Goal: Task Accomplishment & Management: Use online tool/utility

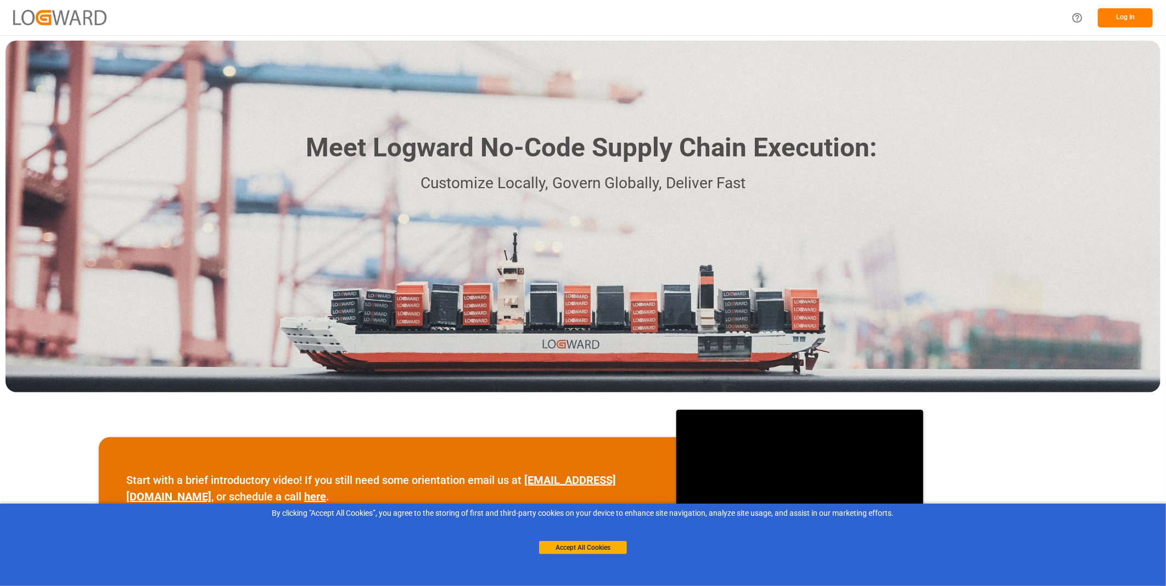
click at [1142, 17] on button "Log In" at bounding box center [1125, 17] width 55 height 19
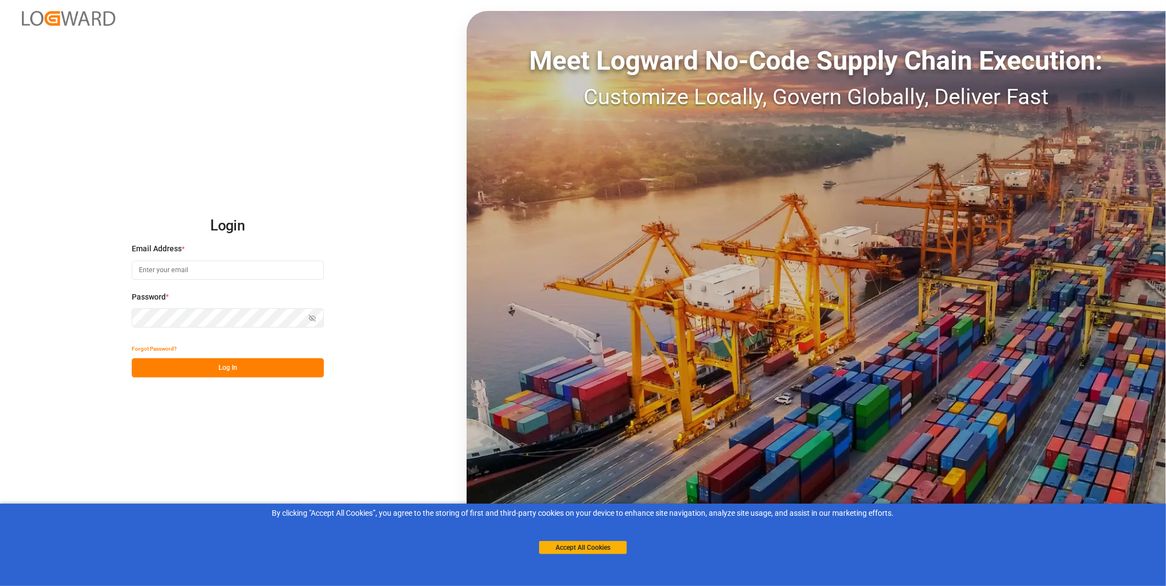
type input "[PERSON_NAME][EMAIL_ADDRESS][DOMAIN_NAME]"
click at [591, 539] on div "Accept All Cookies" at bounding box center [583, 536] width 88 height 35
click at [579, 541] on button "Accept All Cookies" at bounding box center [583, 547] width 88 height 13
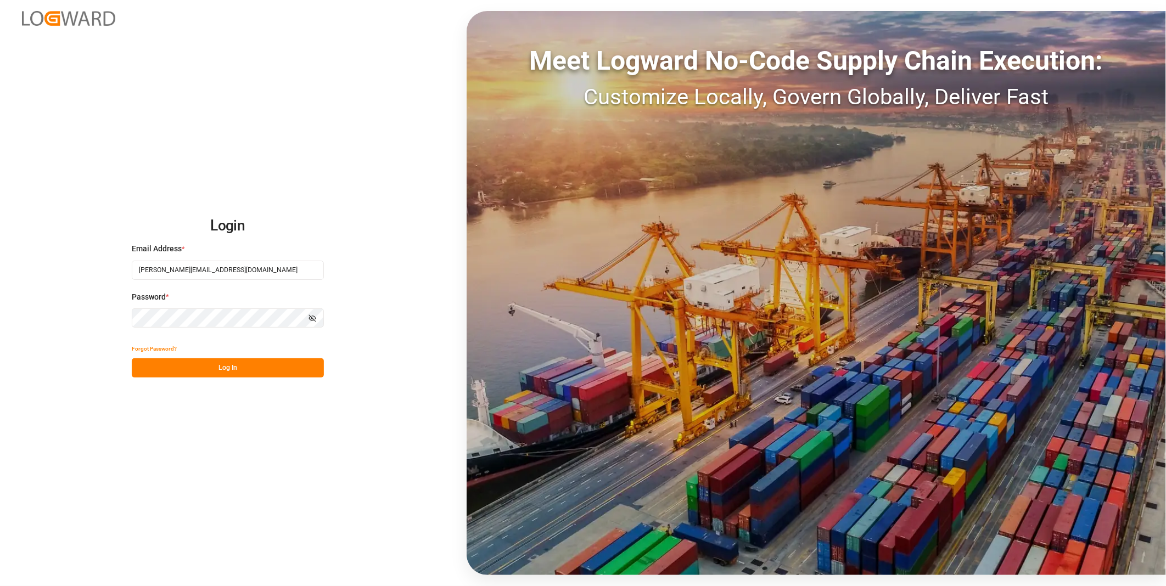
click at [235, 360] on button "Log In" at bounding box center [228, 368] width 192 height 19
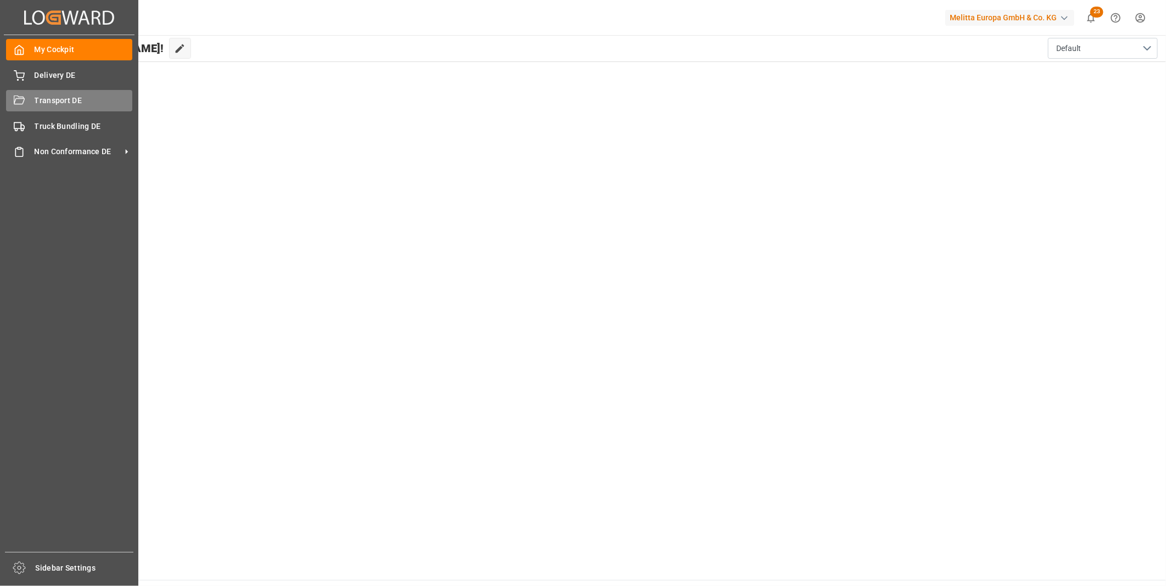
click at [34, 108] on div "Transport DE Transport DE" at bounding box center [69, 100] width 126 height 21
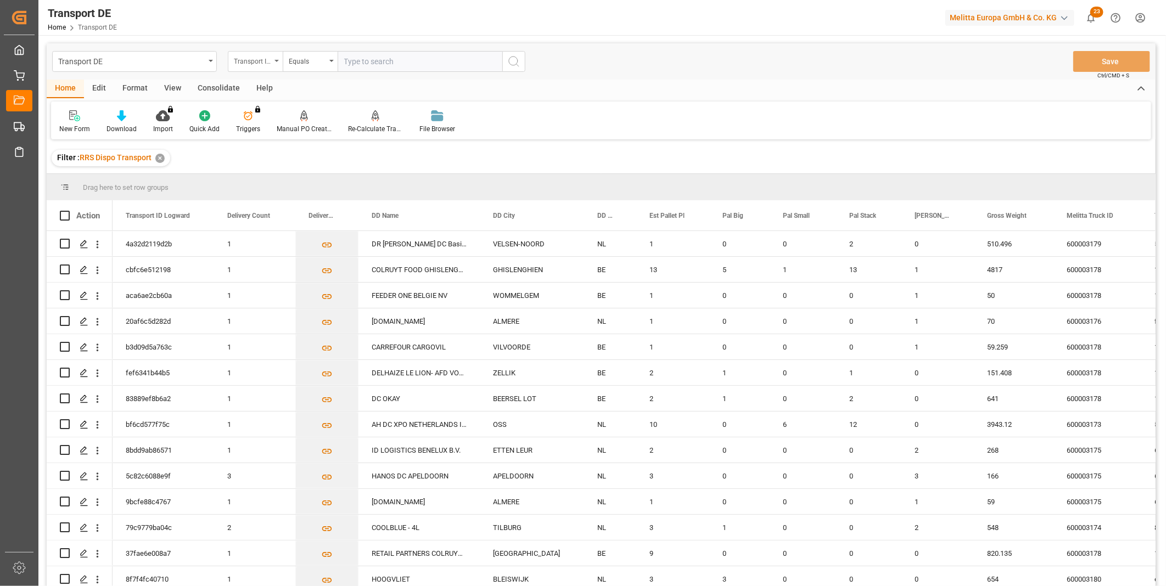
click at [247, 59] on div "Transport ID Logward" at bounding box center [252, 60] width 37 height 13
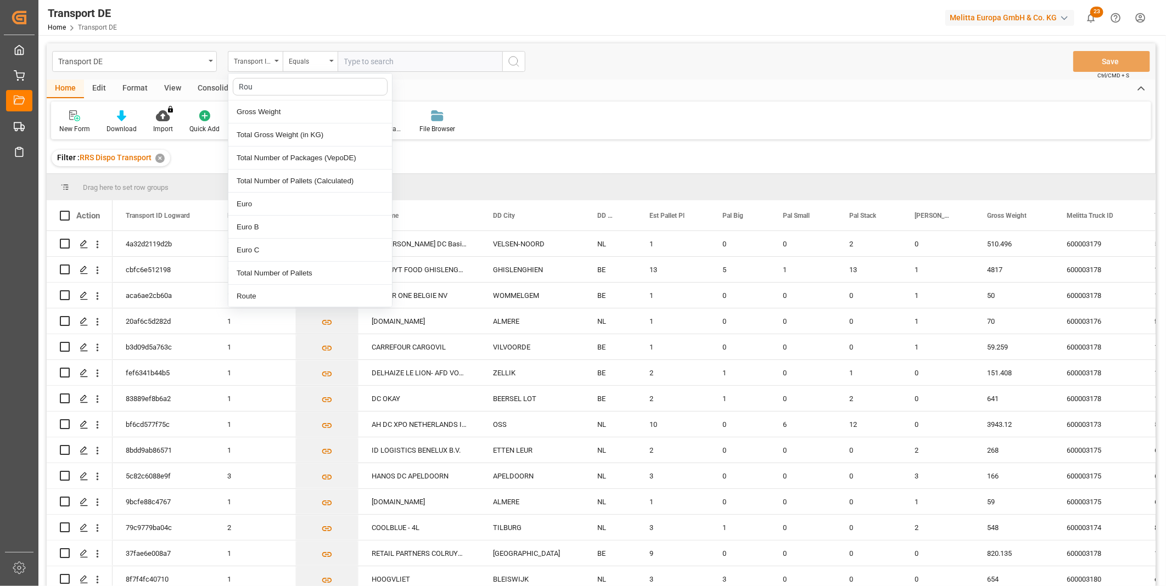
type input "Rout"
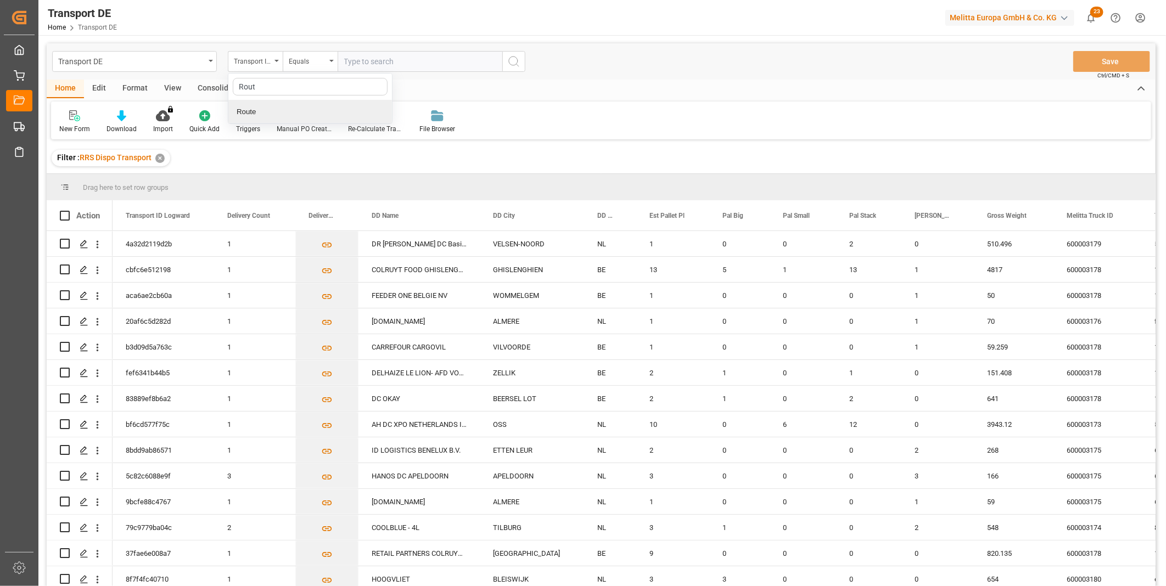
click at [259, 105] on div "Route" at bounding box center [310, 111] width 164 height 23
click at [300, 63] on div "Equals" at bounding box center [307, 60] width 37 height 13
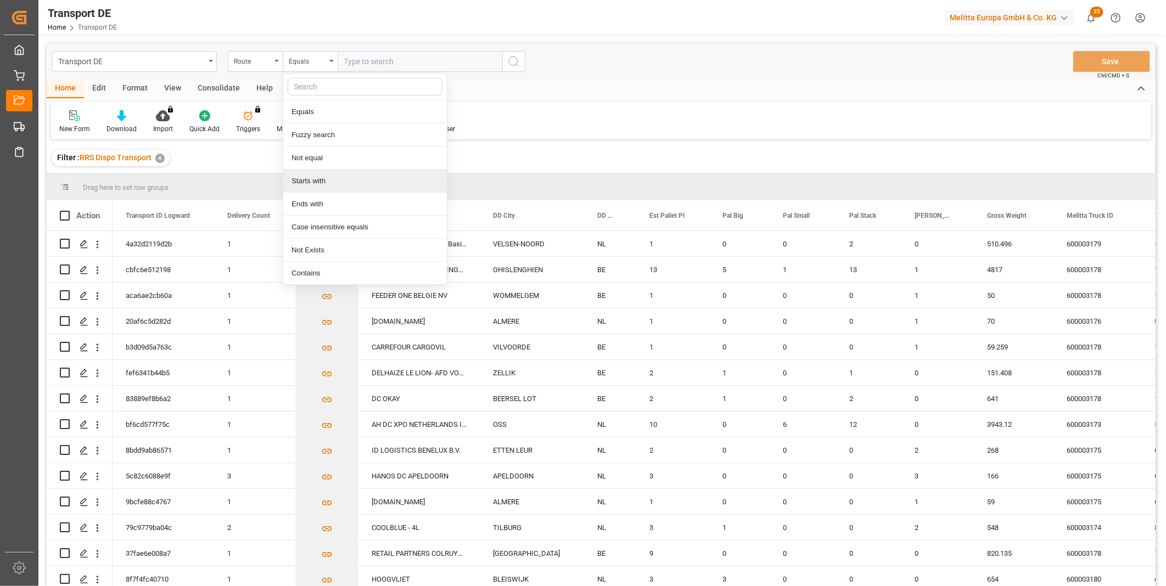
click at [346, 189] on div "Starts with" at bounding box center [365, 181] width 164 height 23
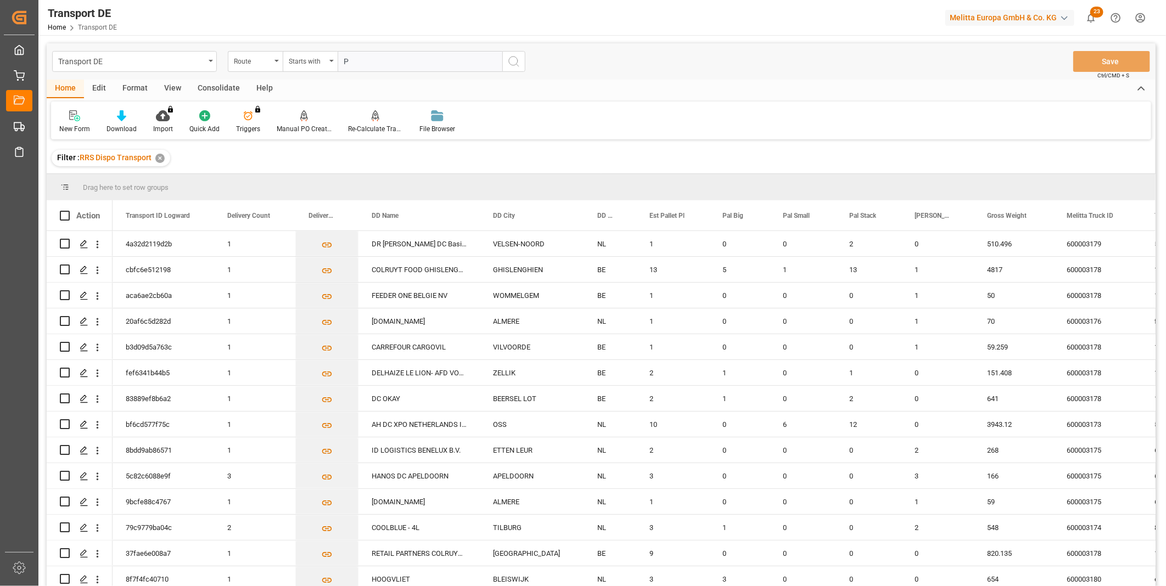
type input "PL"
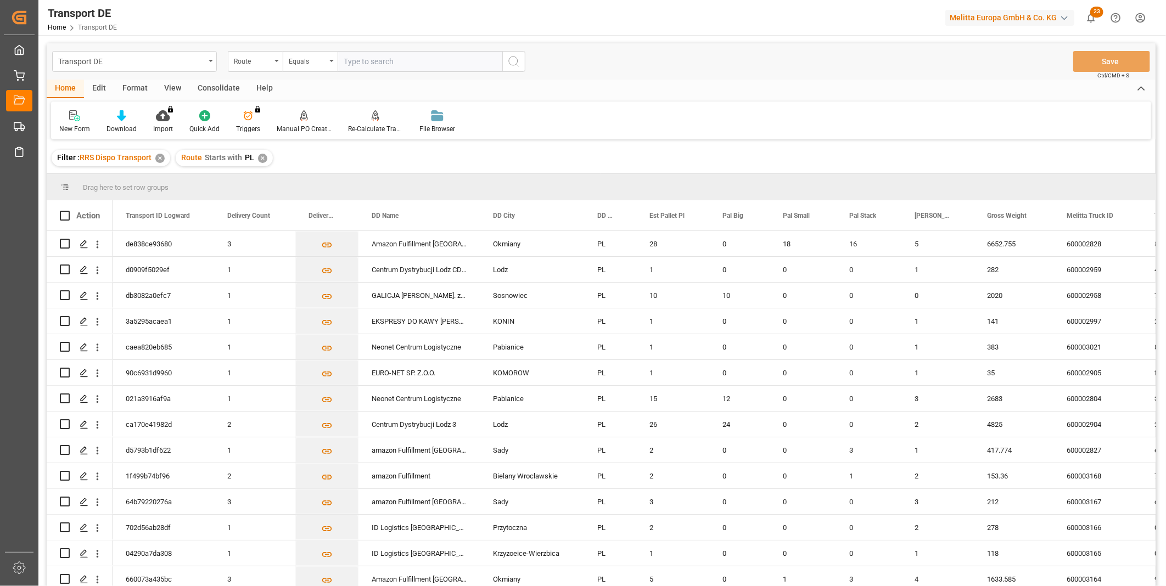
click at [207, 87] on div "Consolidate" at bounding box center [218, 89] width 59 height 19
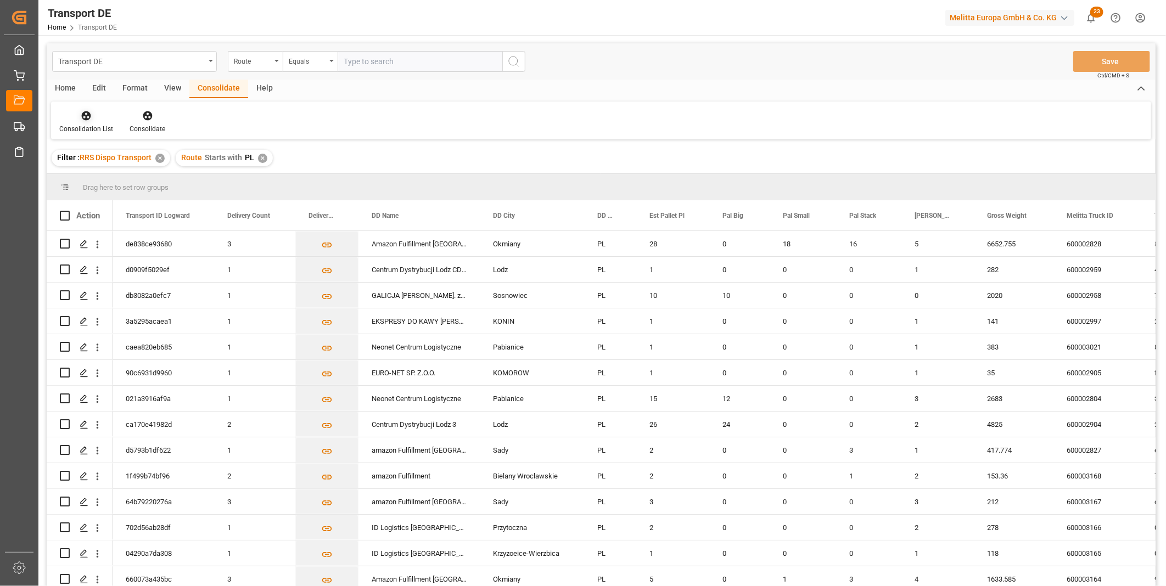
click at [79, 118] on div at bounding box center [86, 116] width 54 height 12
click at [163, 202] on div "Truck Bundling RRS Dispo Export" at bounding box center [125, 200] width 114 height 12
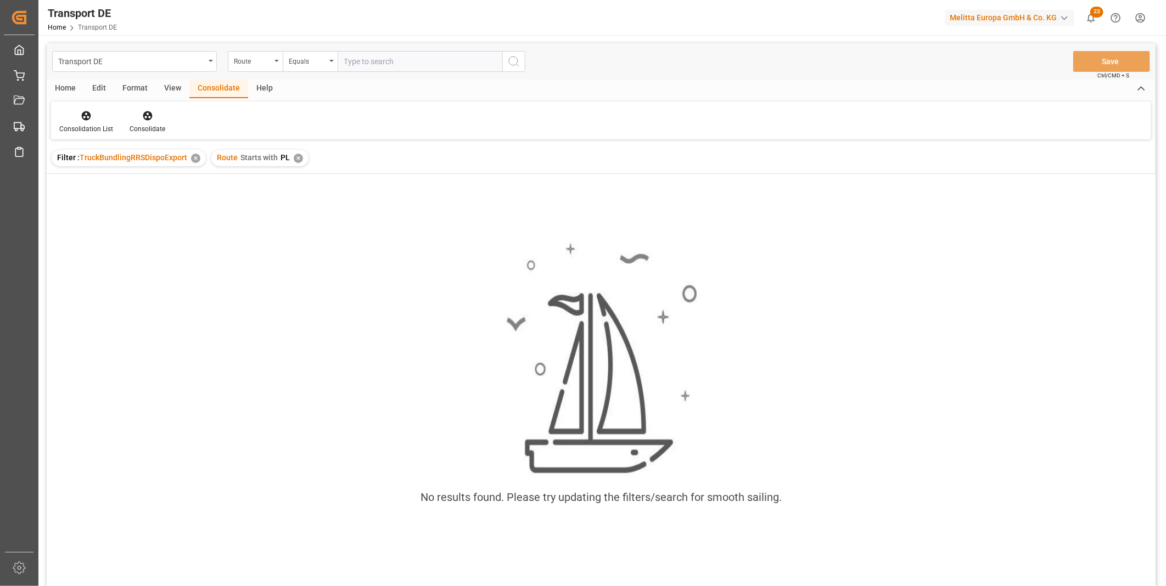
click at [299, 160] on div "✕" at bounding box center [298, 158] width 9 height 9
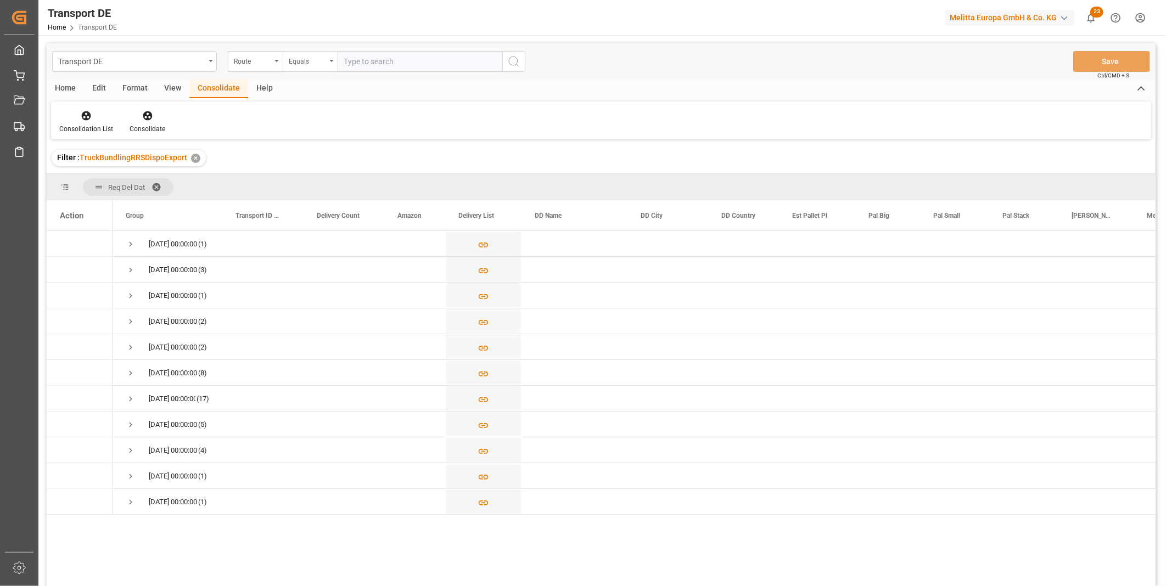
click at [309, 61] on div "Equals" at bounding box center [307, 60] width 37 height 13
click at [303, 173] on div "Starts with" at bounding box center [365, 181] width 164 height 23
type input "PL"
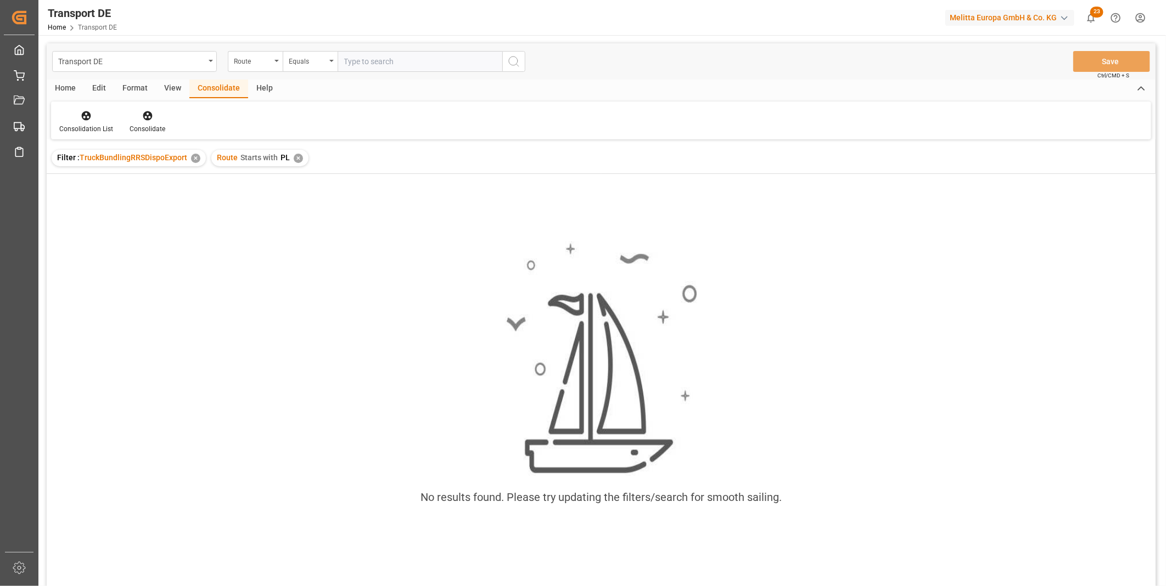
click at [296, 164] on div "Route Starts with PL ✕" at bounding box center [259, 158] width 97 height 16
click at [295, 155] on div "✕" at bounding box center [298, 158] width 9 height 9
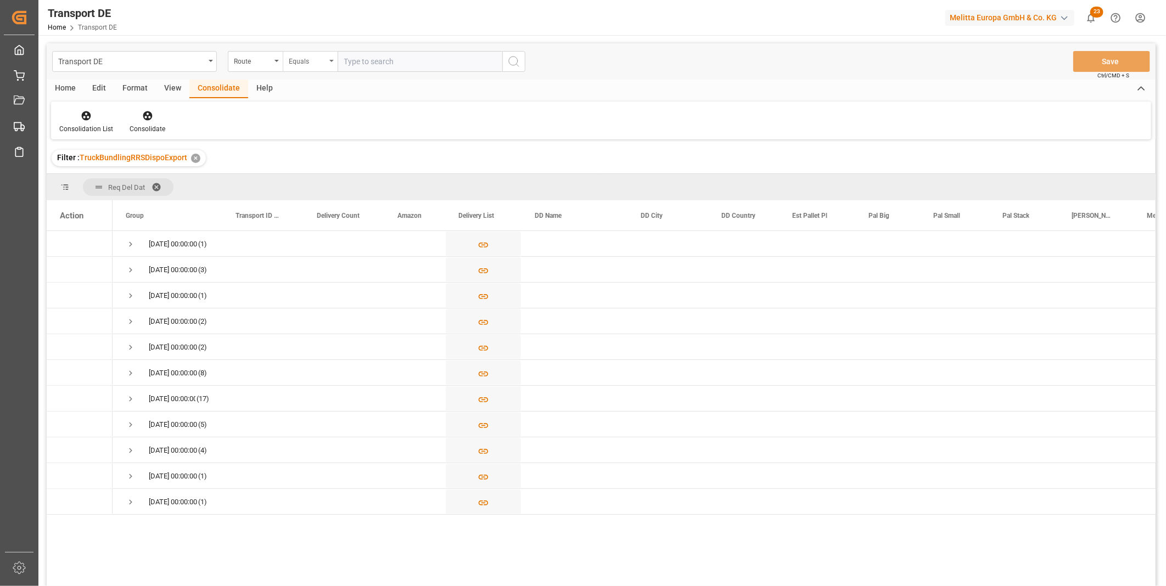
click at [314, 64] on div "Equals" at bounding box center [307, 60] width 37 height 13
click at [311, 183] on div "Starts with" at bounding box center [365, 181] width 164 height 23
type input "CZ"
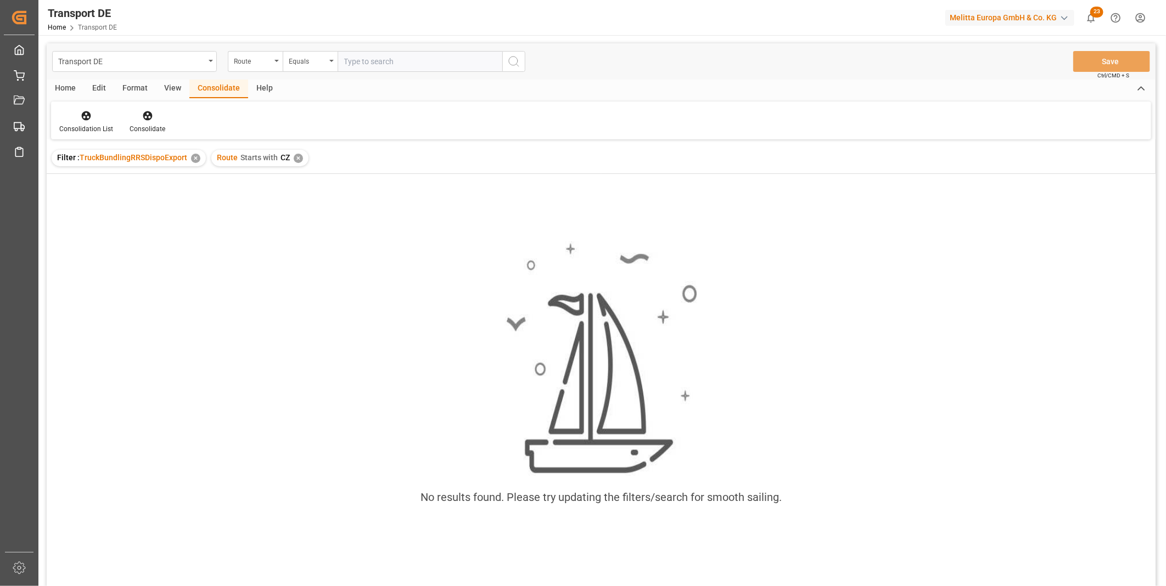
click at [299, 154] on div "✕" at bounding box center [298, 158] width 9 height 9
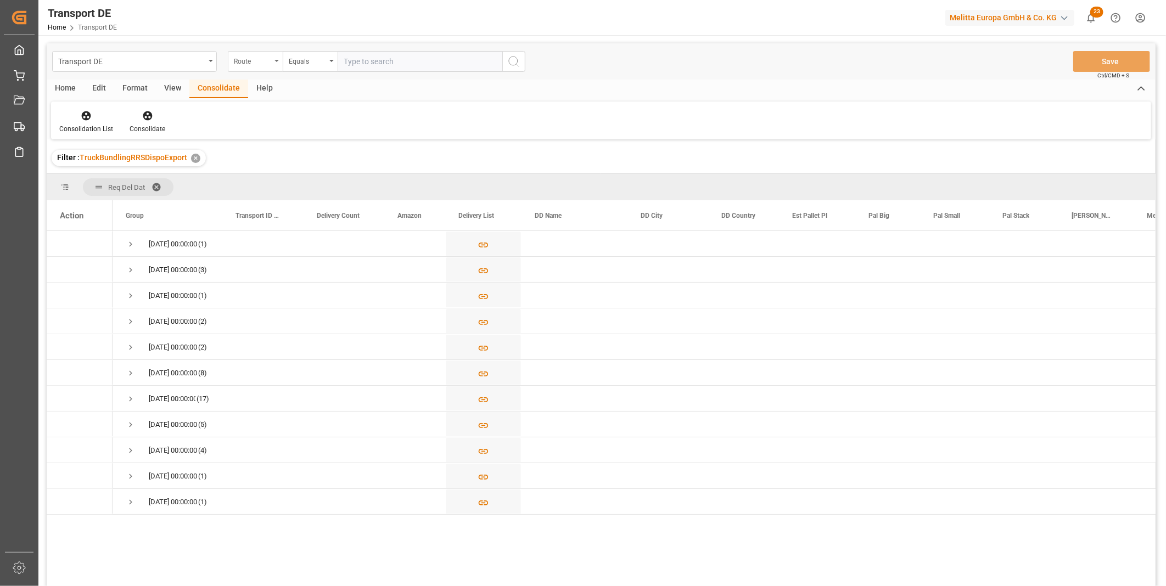
click at [268, 59] on div "Route" at bounding box center [252, 60] width 37 height 13
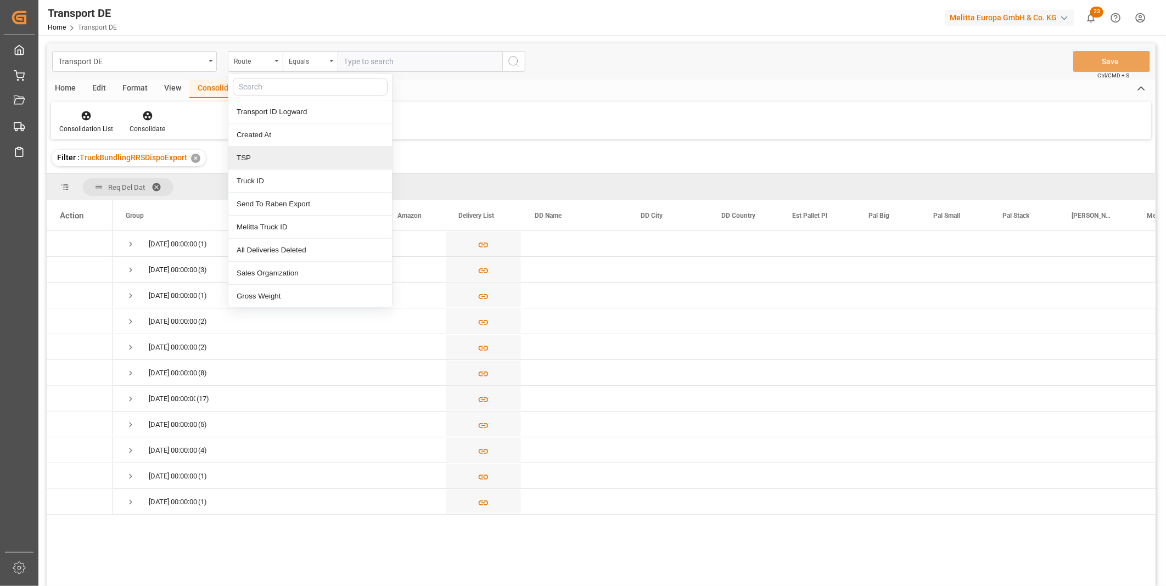
click at [261, 149] on div "TSP" at bounding box center [310, 158] width 164 height 23
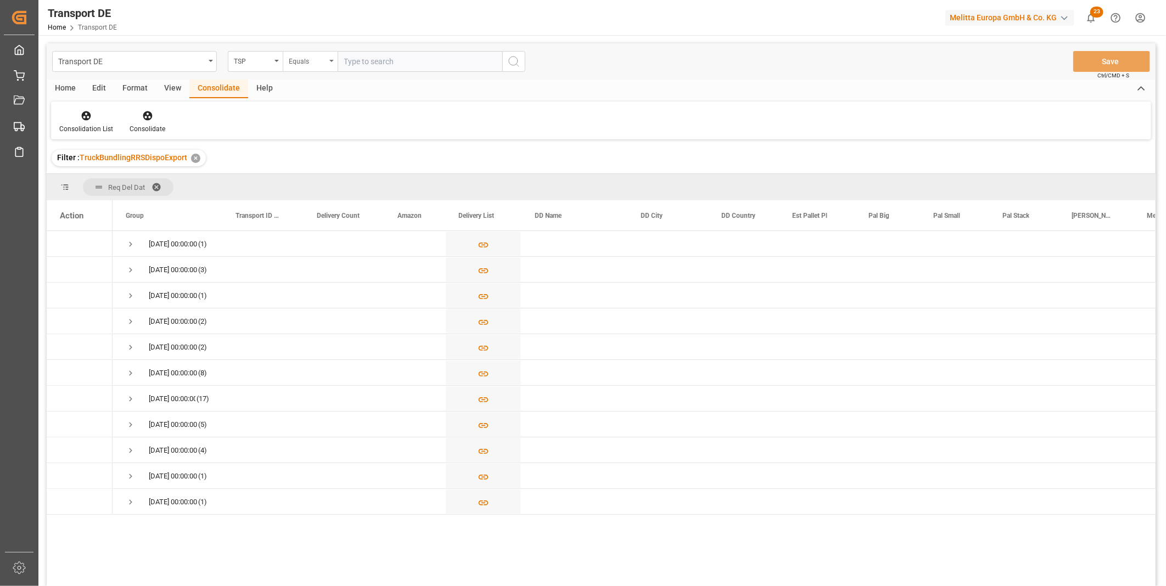
click at [308, 66] on div "Equals" at bounding box center [310, 61] width 55 height 21
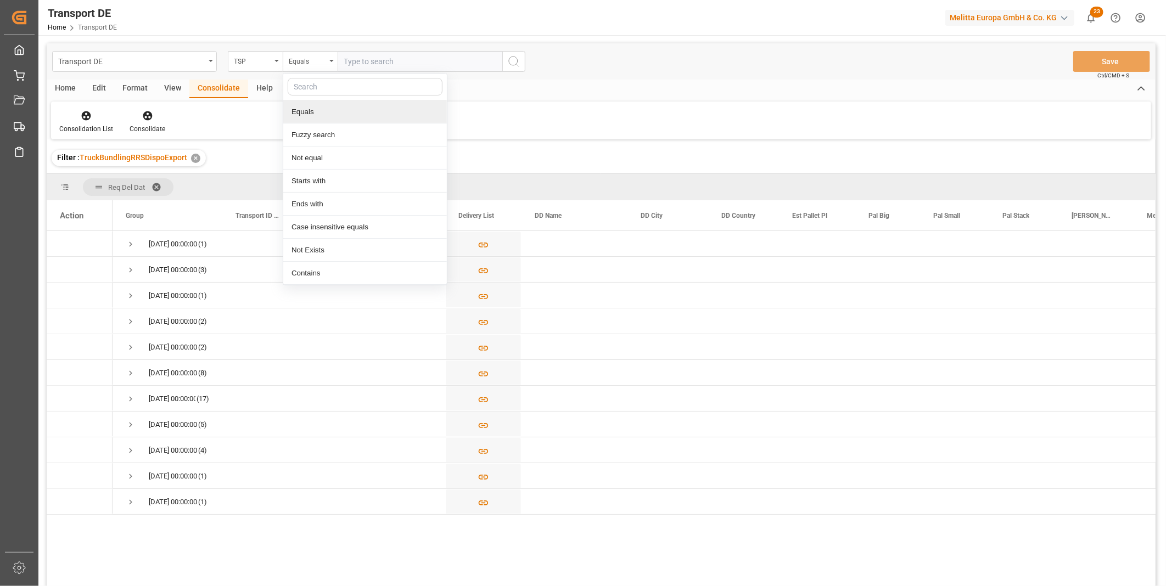
click at [370, 58] on input "text" at bounding box center [420, 61] width 165 height 21
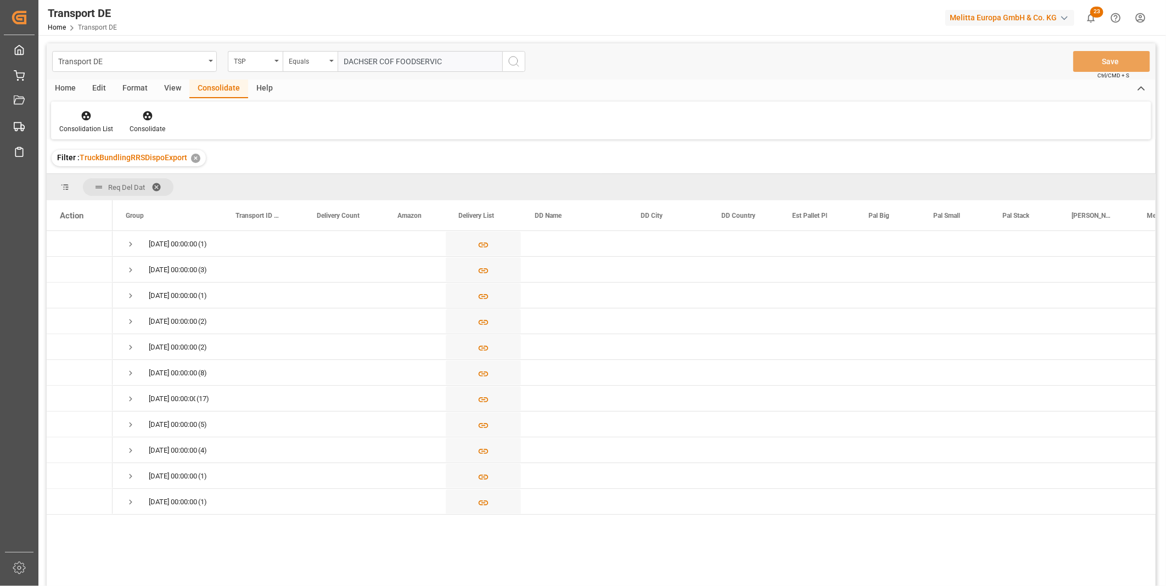
type input "DACHSER COF FOODSERVICE"
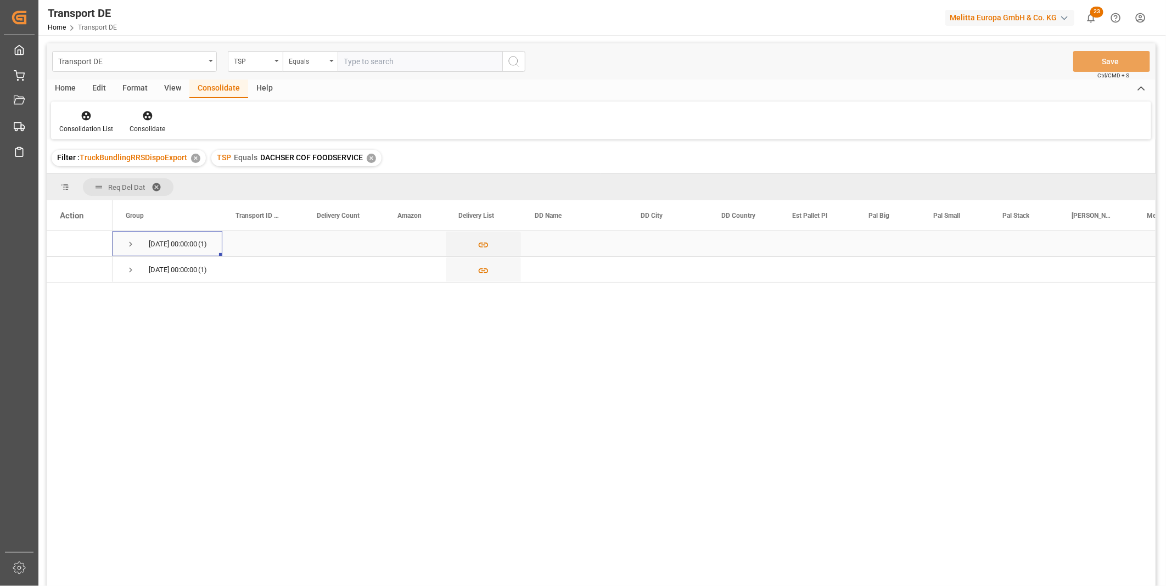
click at [132, 239] on span "Press SPACE to select this row." at bounding box center [131, 244] width 10 height 10
click at [135, 299] on span "Press SPACE to select this row." at bounding box center [131, 296] width 10 height 10
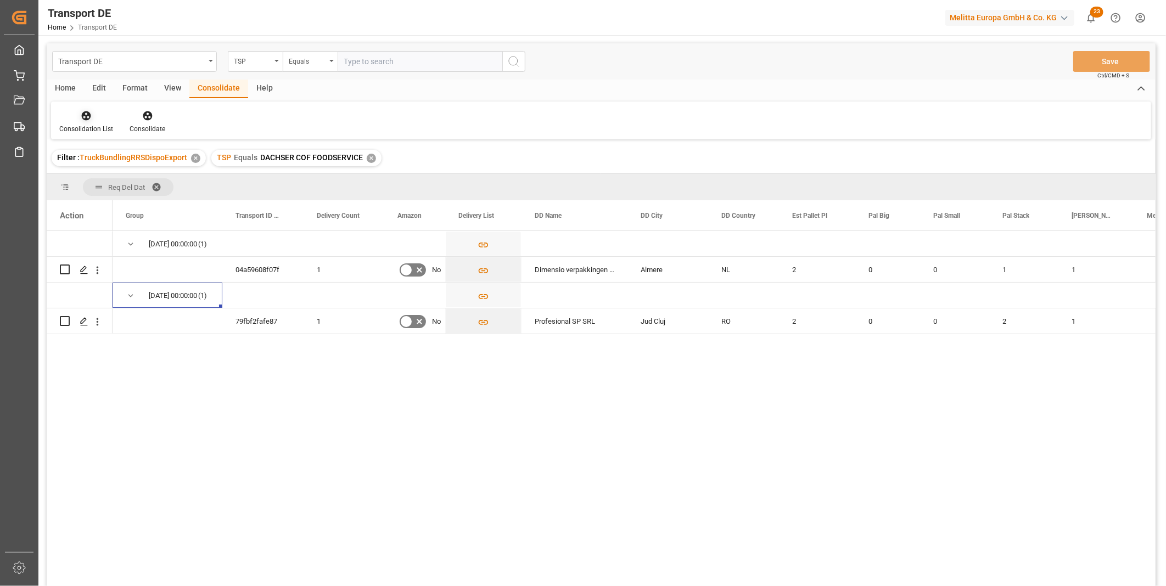
click at [86, 117] on icon at bounding box center [86, 115] width 9 height 9
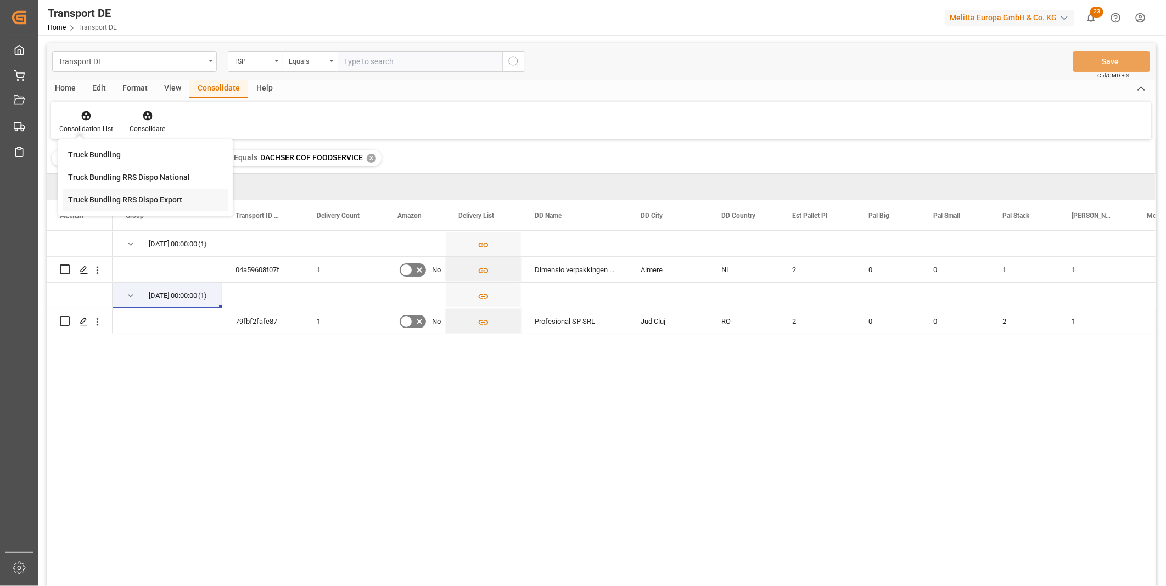
click at [169, 194] on div "Transport DE TSP Equals Save Ctrl/CMD + S Home Edit Format View Consolidate Hel…" at bounding box center [601, 329] width 1109 height 572
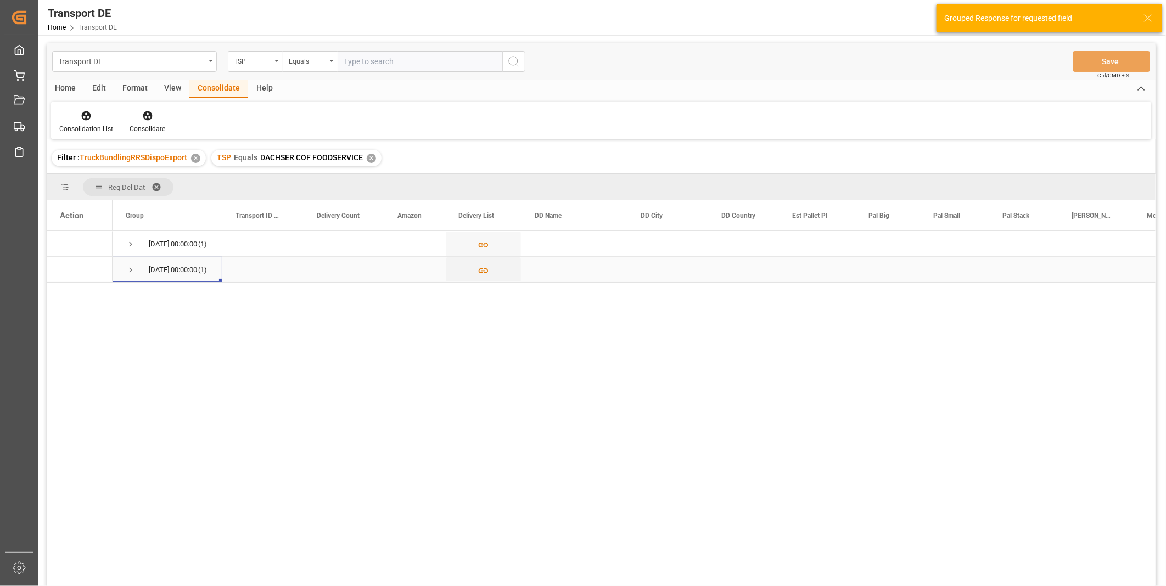
click at [132, 270] on span "Press SPACE to select this row." at bounding box center [131, 270] width 10 height 10
click at [132, 248] on span "Press SPACE to select this row." at bounding box center [131, 244] width 10 height 10
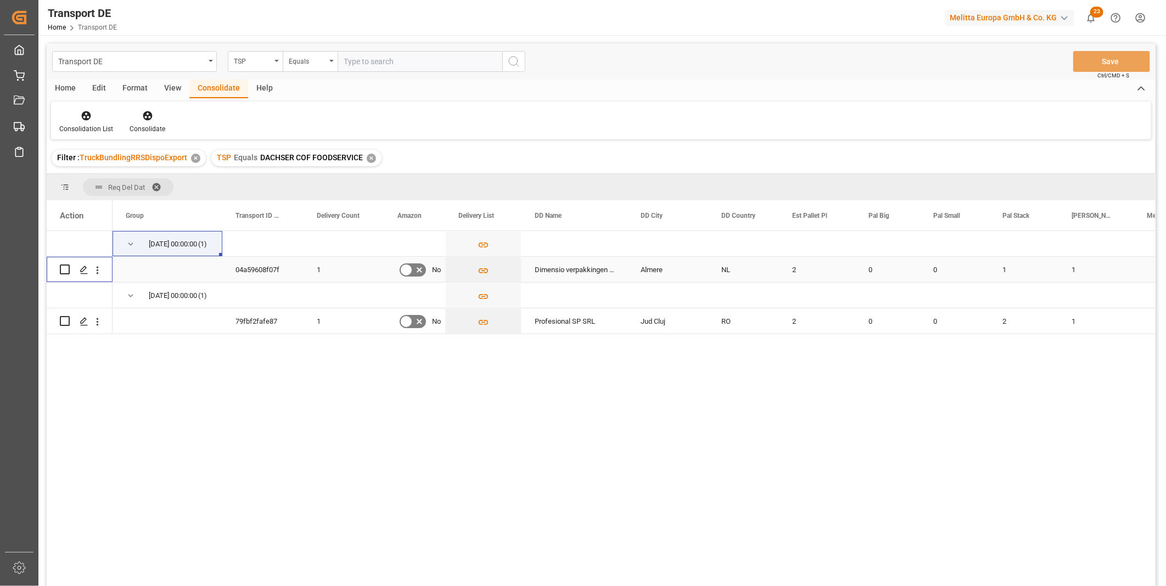
click at [66, 266] on input "Press Space to toggle row selection (unchecked)" at bounding box center [65, 270] width 10 height 10
checkbox input "true"
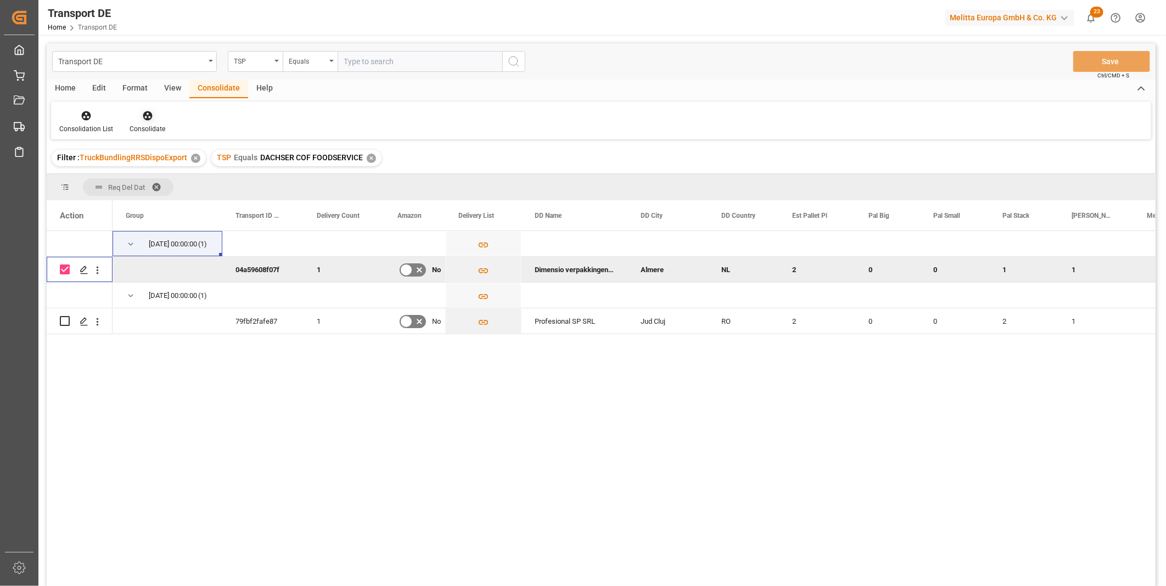
click at [151, 119] on icon at bounding box center [147, 115] width 11 height 11
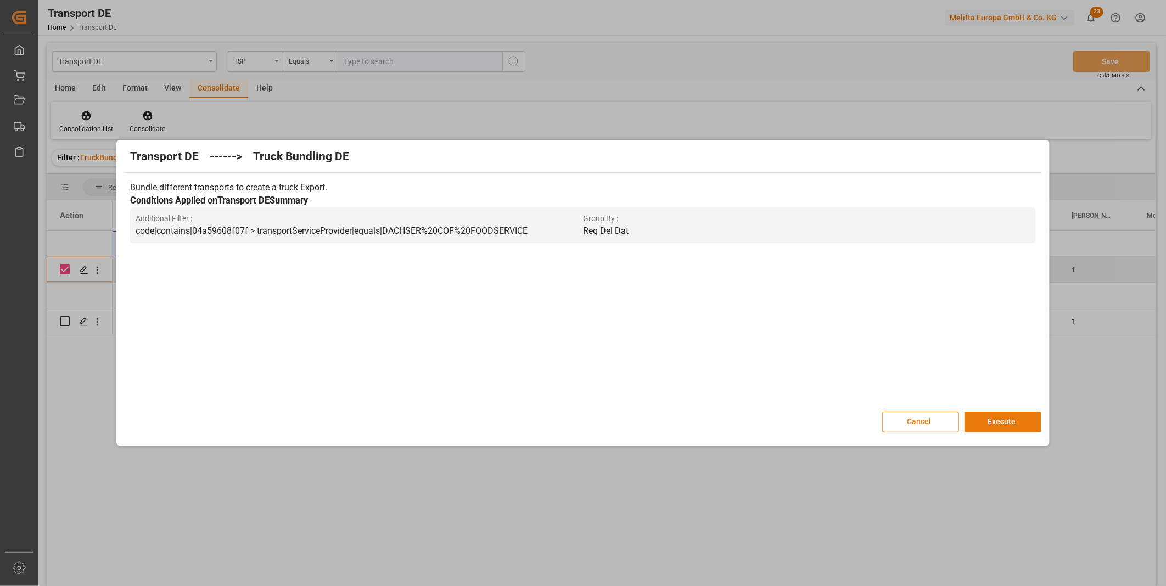
click at [1004, 427] on button "Execute" at bounding box center [1003, 422] width 77 height 21
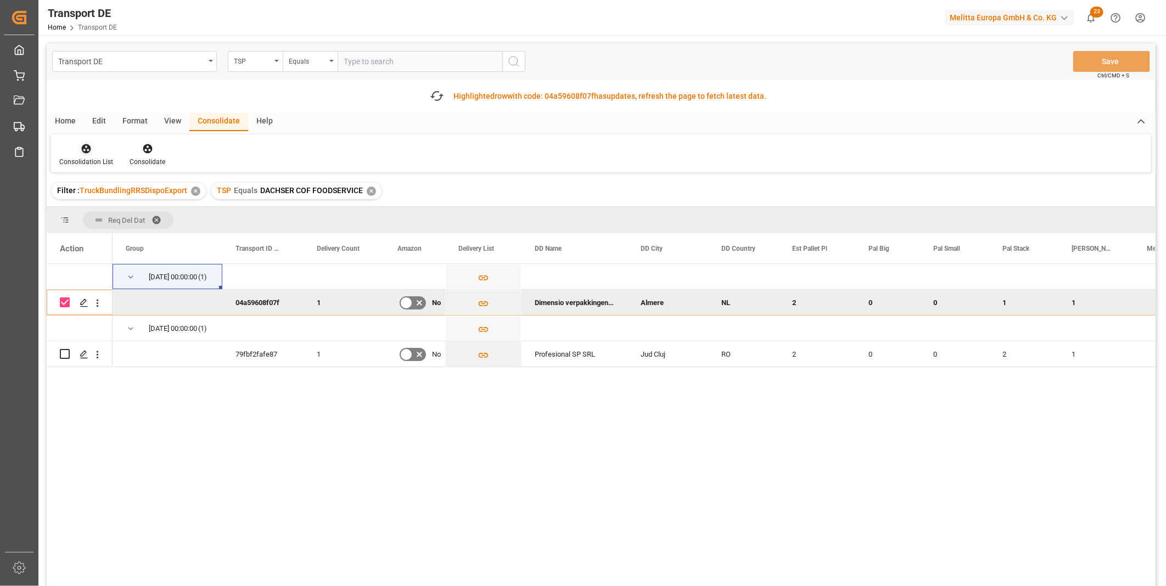
click at [76, 149] on div at bounding box center [86, 149] width 54 height 12
click at [134, 232] on div "Transport DE TSP Equals Save Ctrl/CMD + S Fetch latest updates Highlighted row …" at bounding box center [601, 345] width 1109 height 605
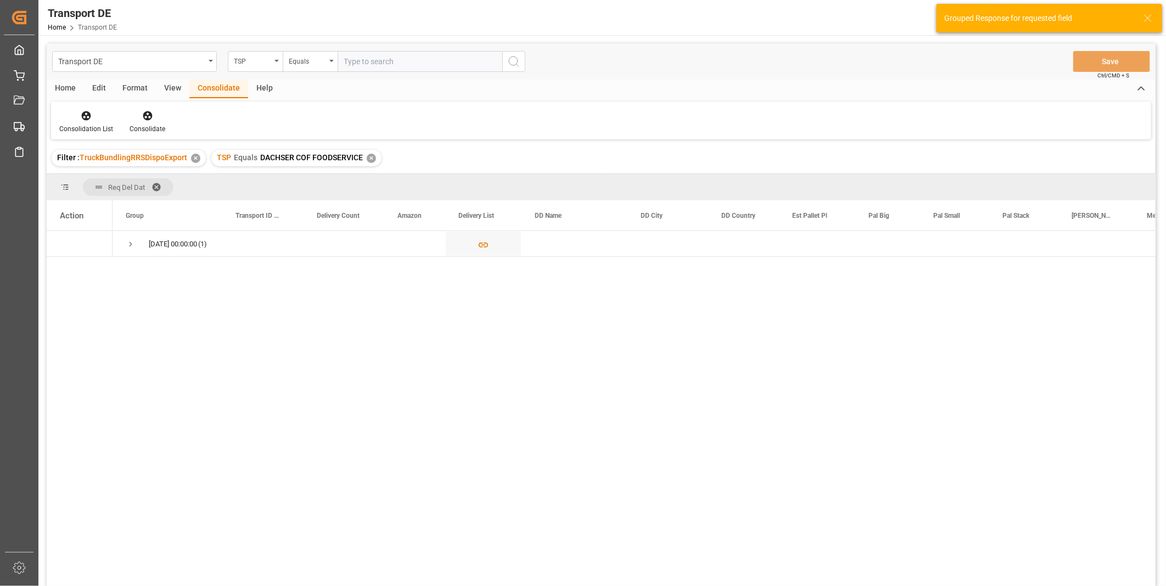
click at [91, 586] on html "Created by potrace 1.15, written by [PERSON_NAME] [DATE]-[DATE] Created by potr…" at bounding box center [583, 293] width 1166 height 586
